Goal: Task Accomplishment & Management: Manage account settings

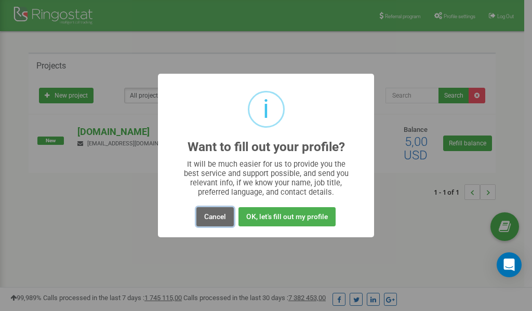
click at [218, 215] on button "Cancel" at bounding box center [214, 216] width 37 height 19
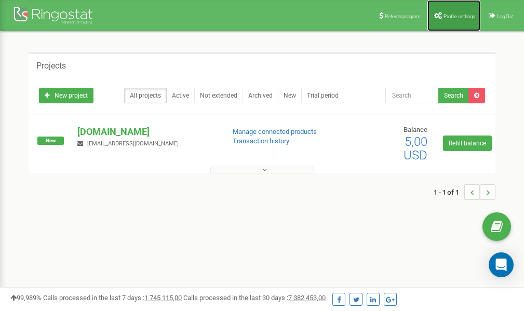
click at [455, 17] on span "Profile settings" at bounding box center [460, 17] width 32 height 6
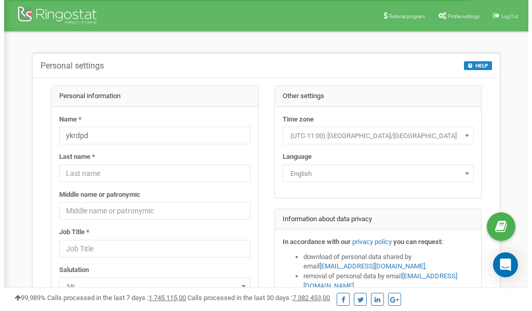
scroll to position [52, 0]
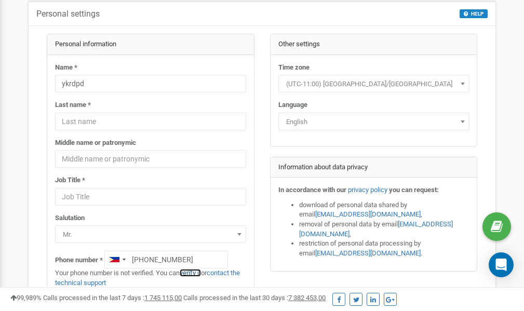
click at [197, 274] on link "verify it" at bounding box center [190, 273] width 21 height 8
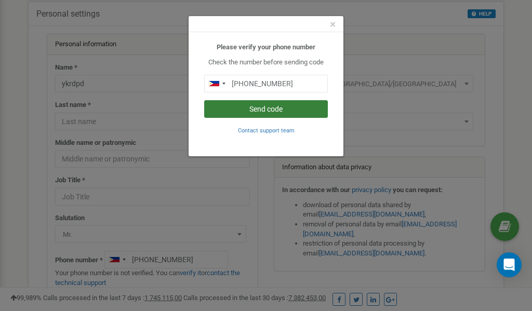
click at [279, 110] on button "Send code" at bounding box center [266, 109] width 124 height 18
